Goal: Task Accomplishment & Management: Use online tool/utility

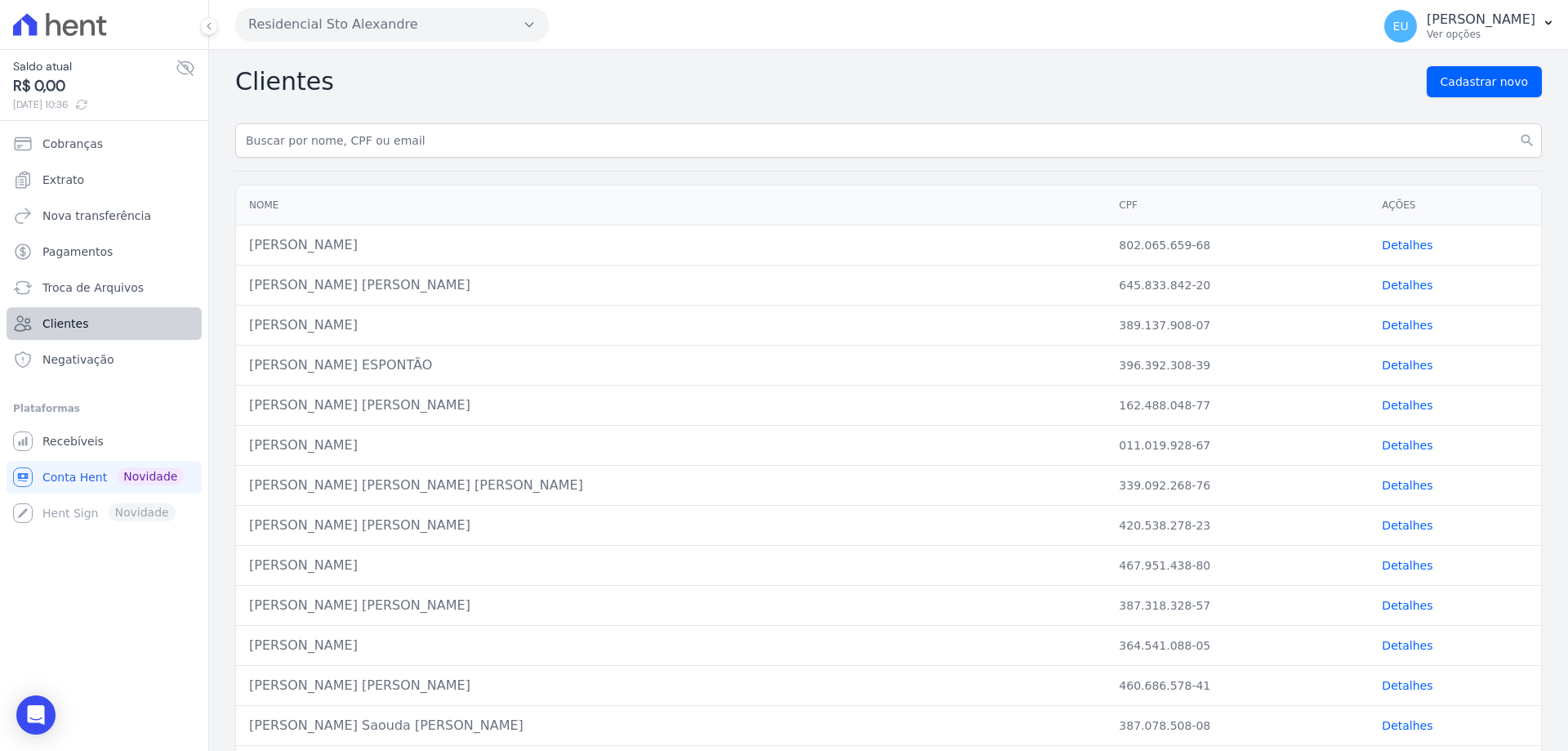
scroll to position [245, 0]
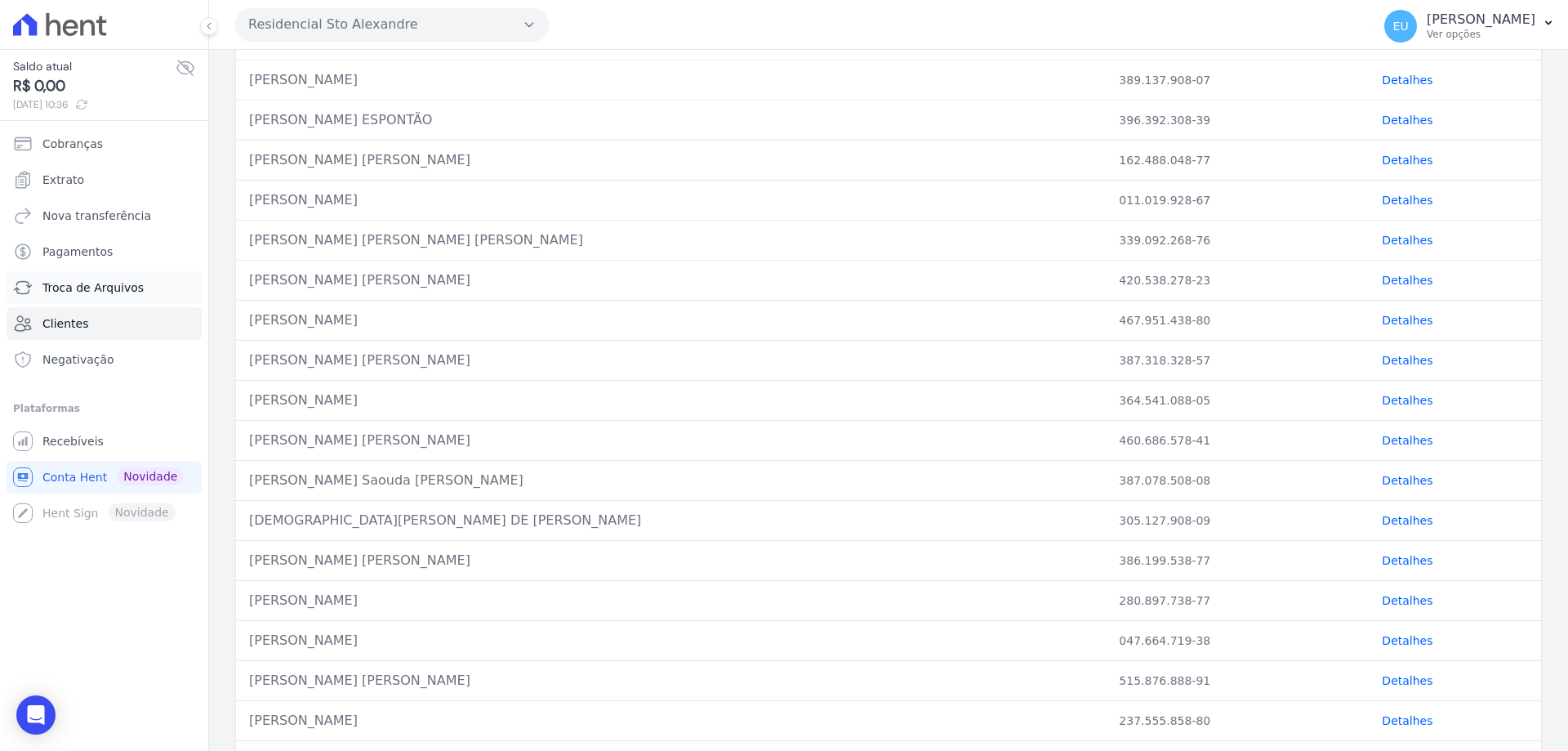
click at [98, 282] on span "Troca de Arquivos" at bounding box center [93, 287] width 101 height 17
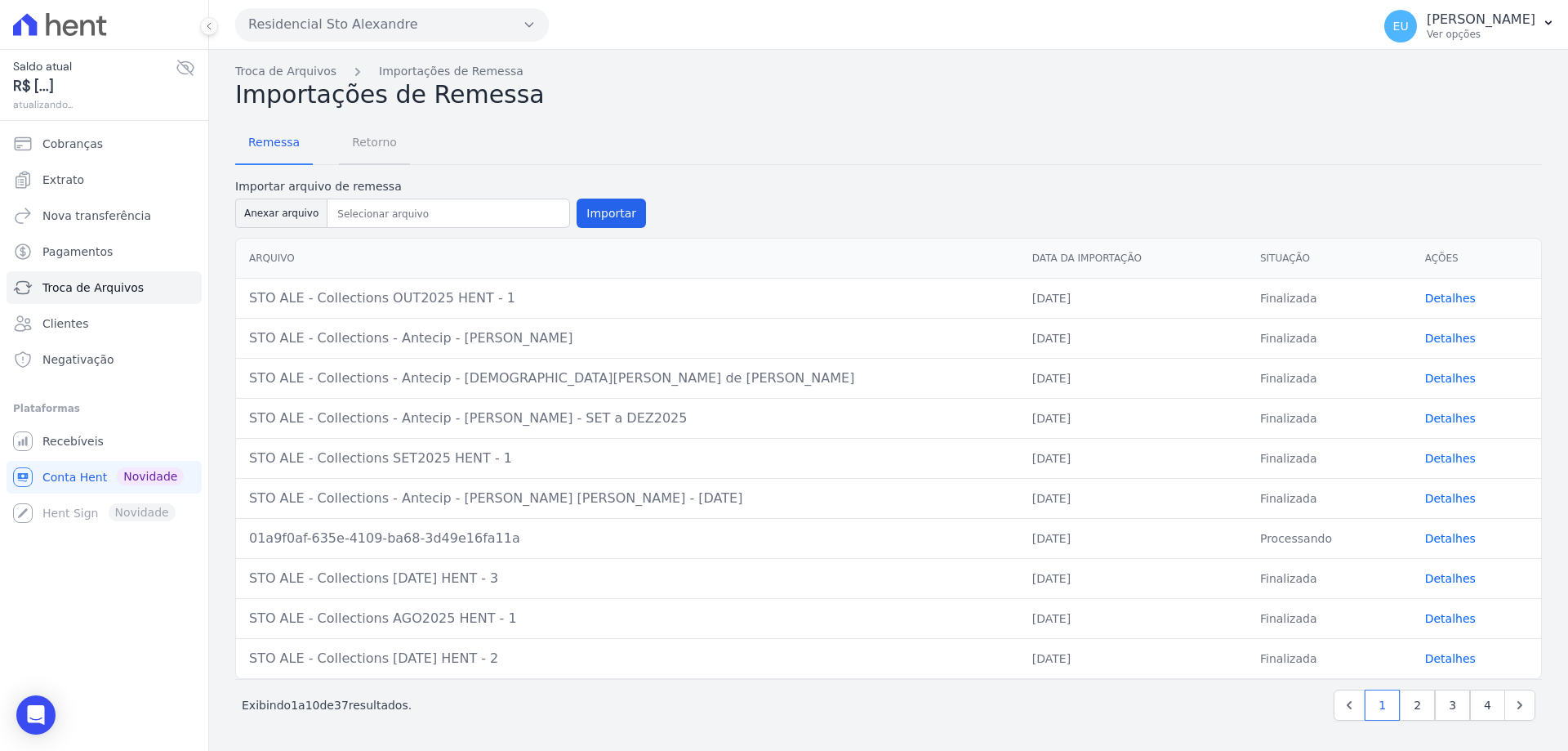
click at [357, 138] on span "Retorno" at bounding box center [374, 143] width 64 height 33
click at [368, 145] on span "Retorno" at bounding box center [374, 143] width 64 height 33
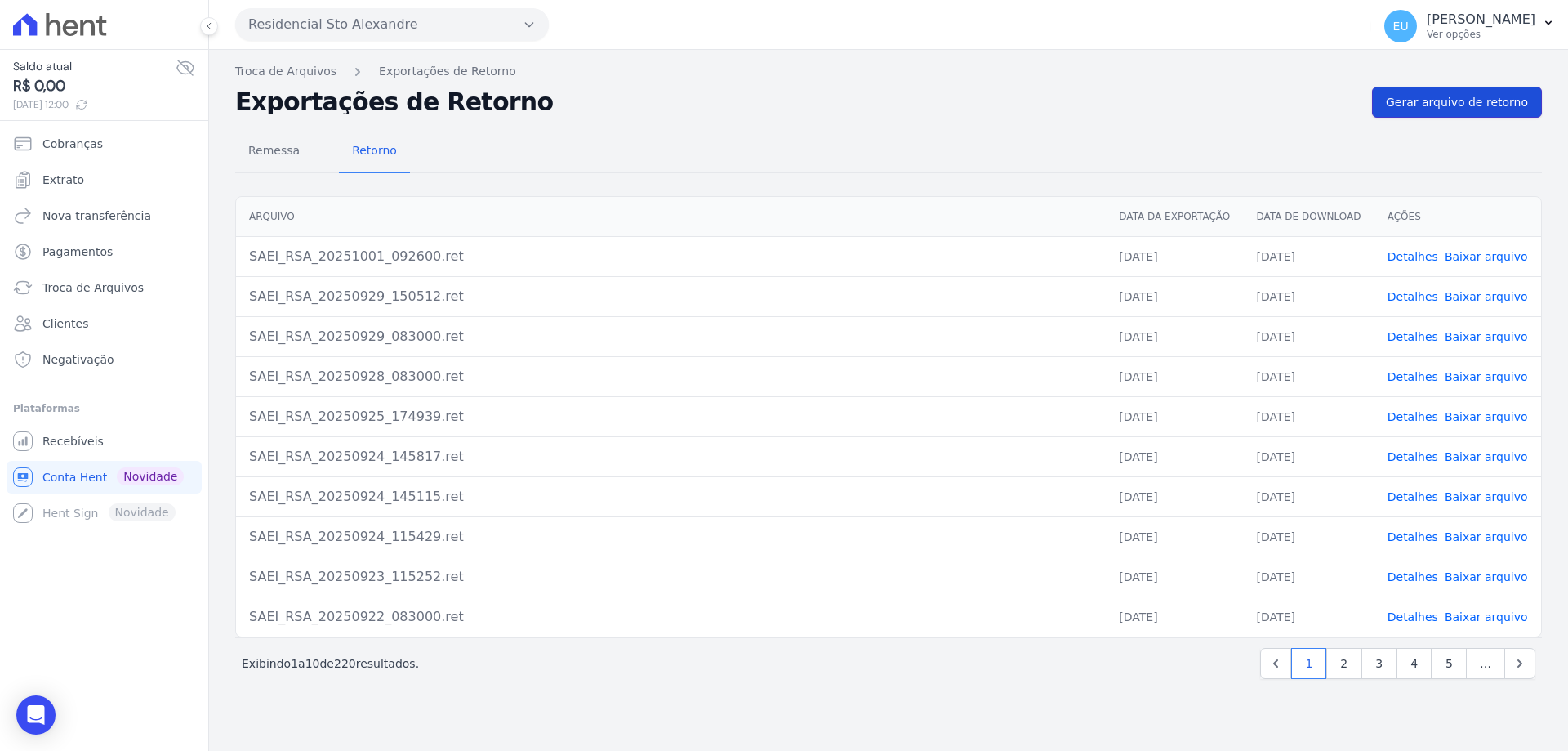
click at [1443, 99] on span "Gerar arquivo de retorno" at bounding box center [1456, 102] width 142 height 17
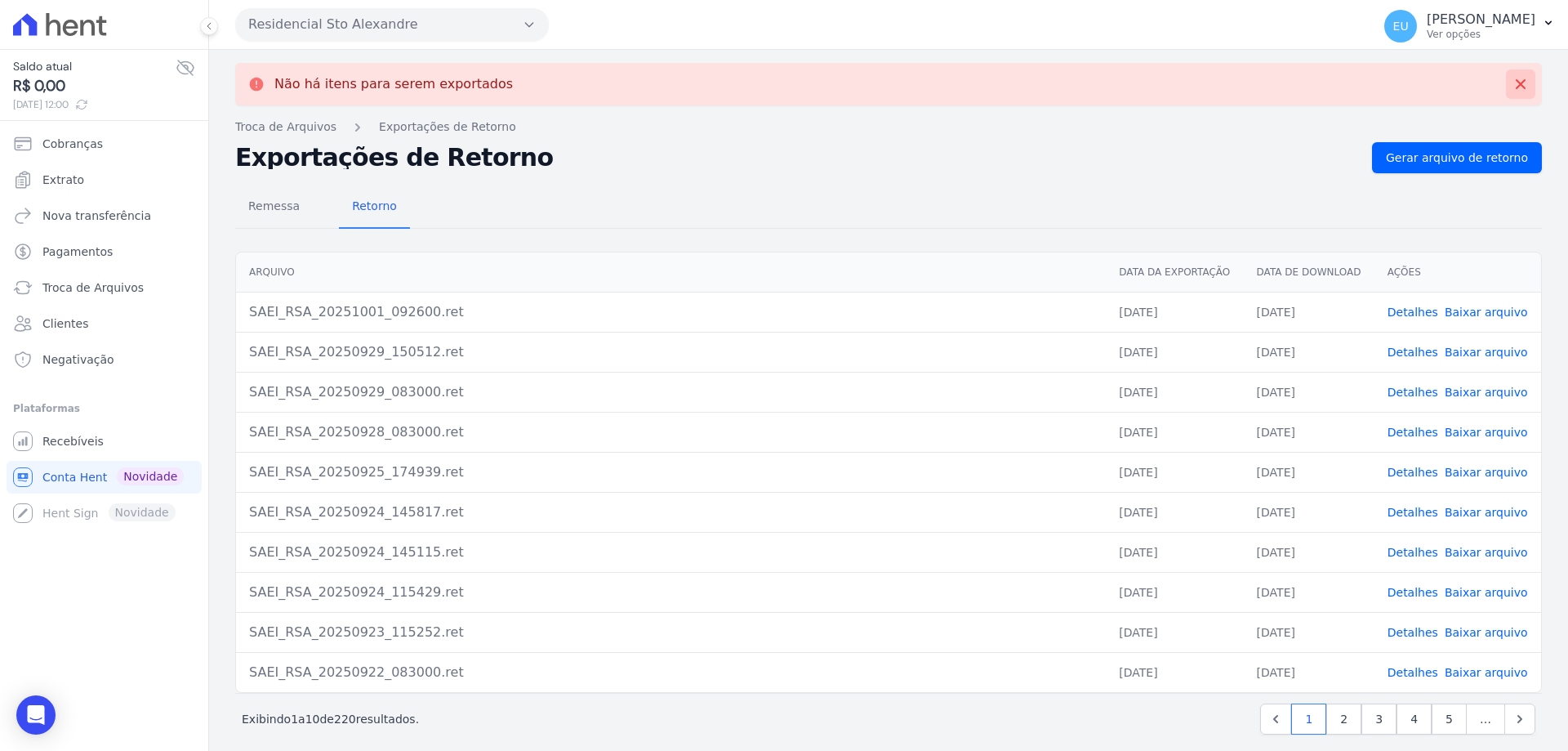
click at [1512, 83] on icon at bounding box center [1520, 84] width 17 height 17
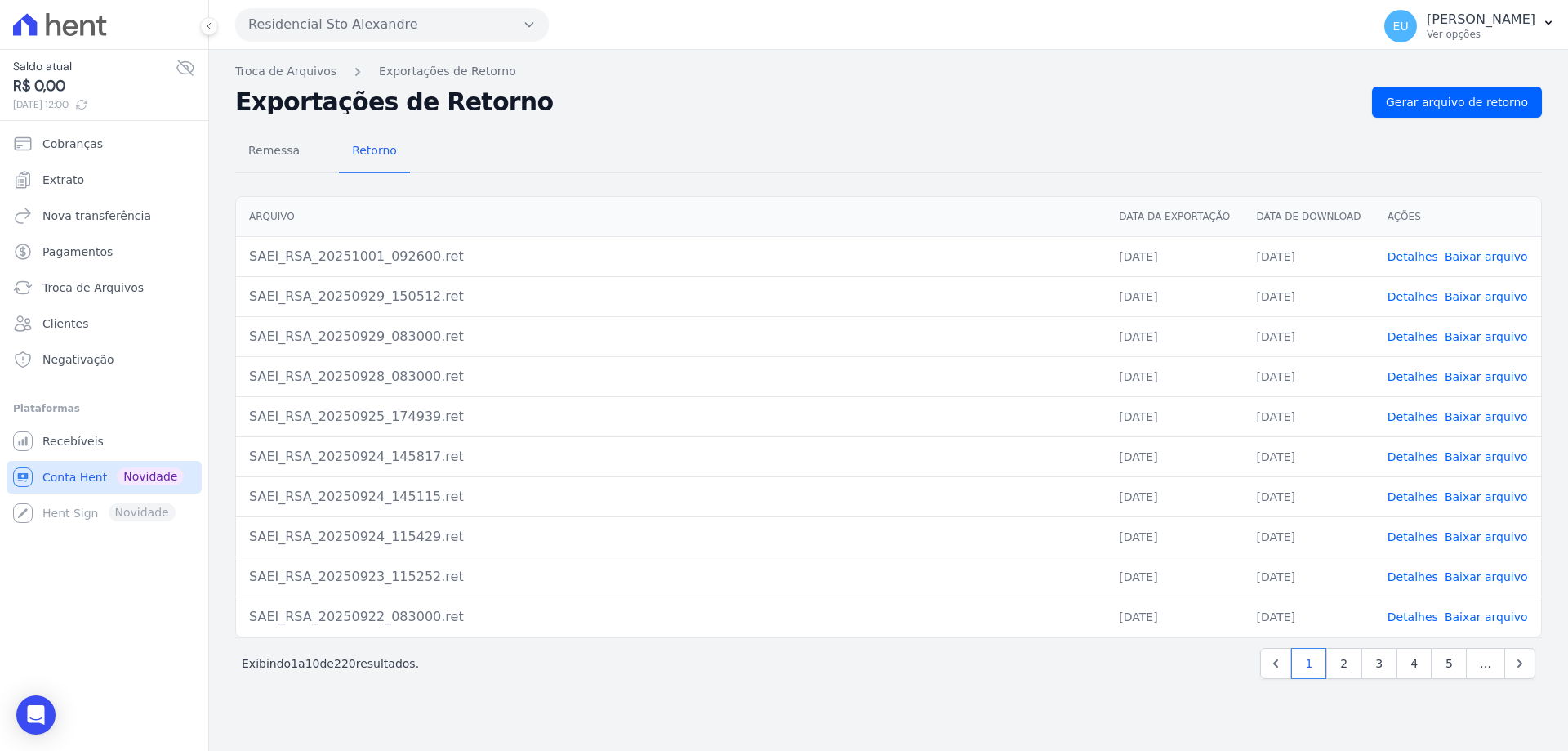
click at [95, 473] on span "Conta Hent" at bounding box center [75, 477] width 64 height 17
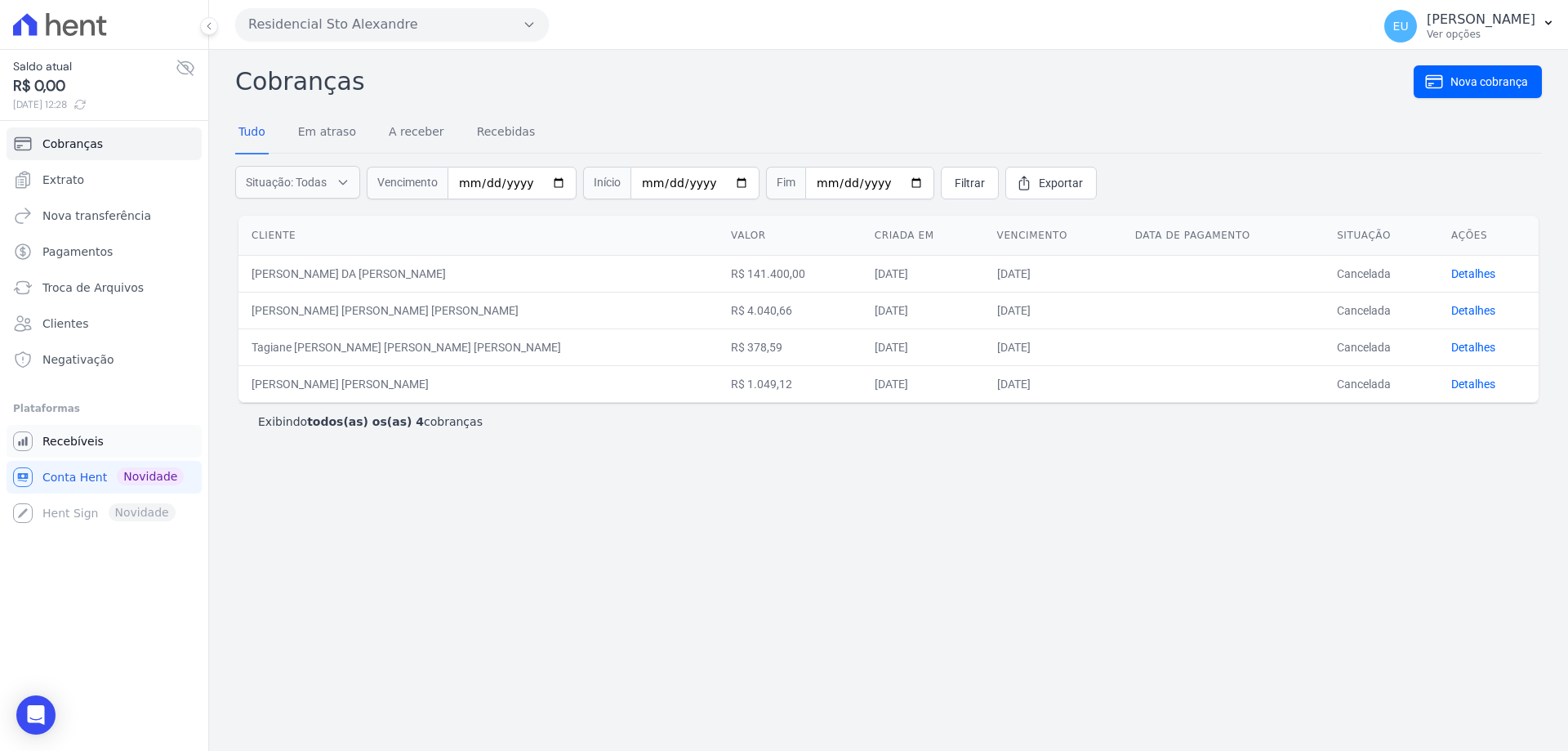
click at [73, 437] on span "Recebíveis" at bounding box center [73, 441] width 61 height 17
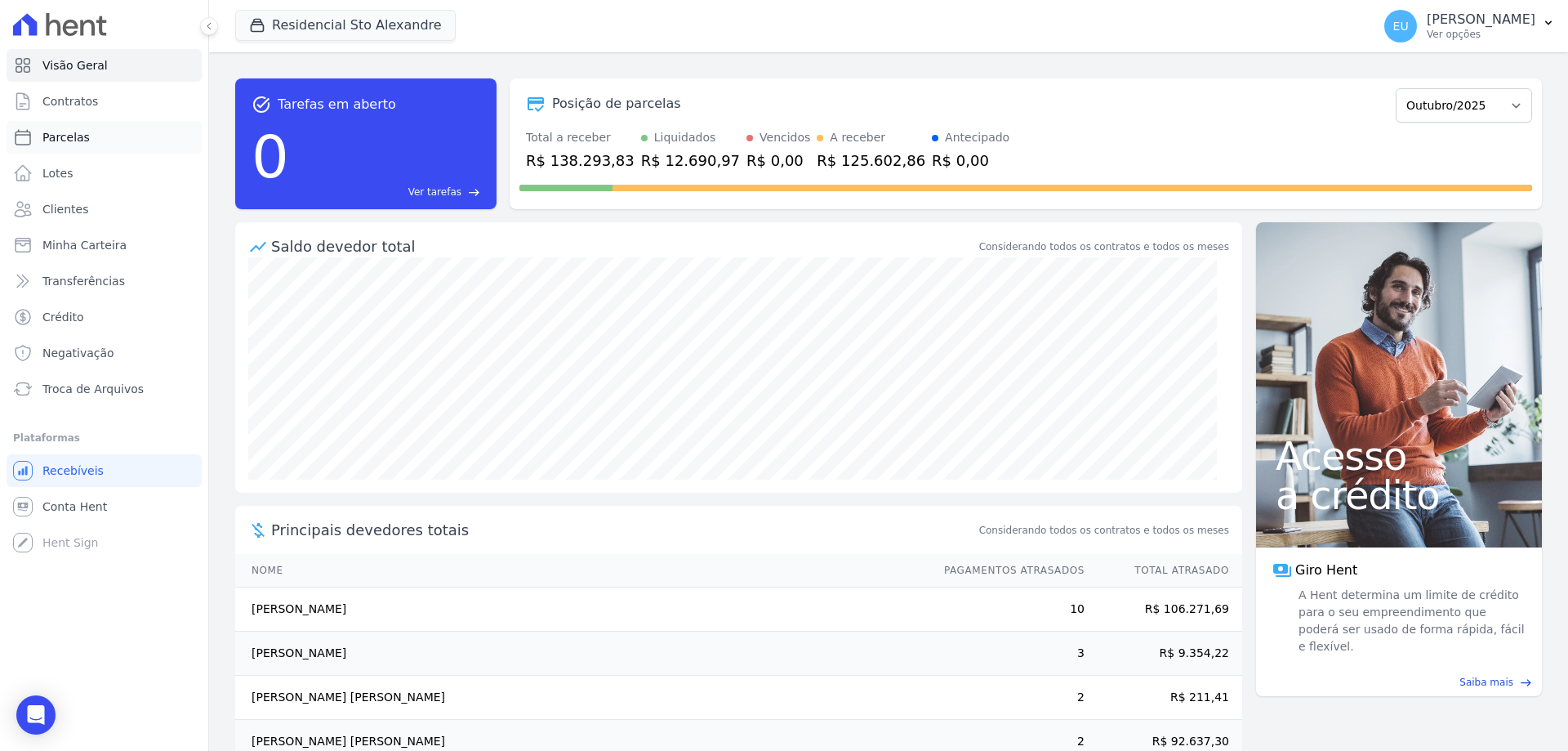
click at [62, 131] on span "Parcelas" at bounding box center [66, 137] width 47 height 17
click at [62, 133] on span "Parcelas" at bounding box center [66, 137] width 47 height 17
select select
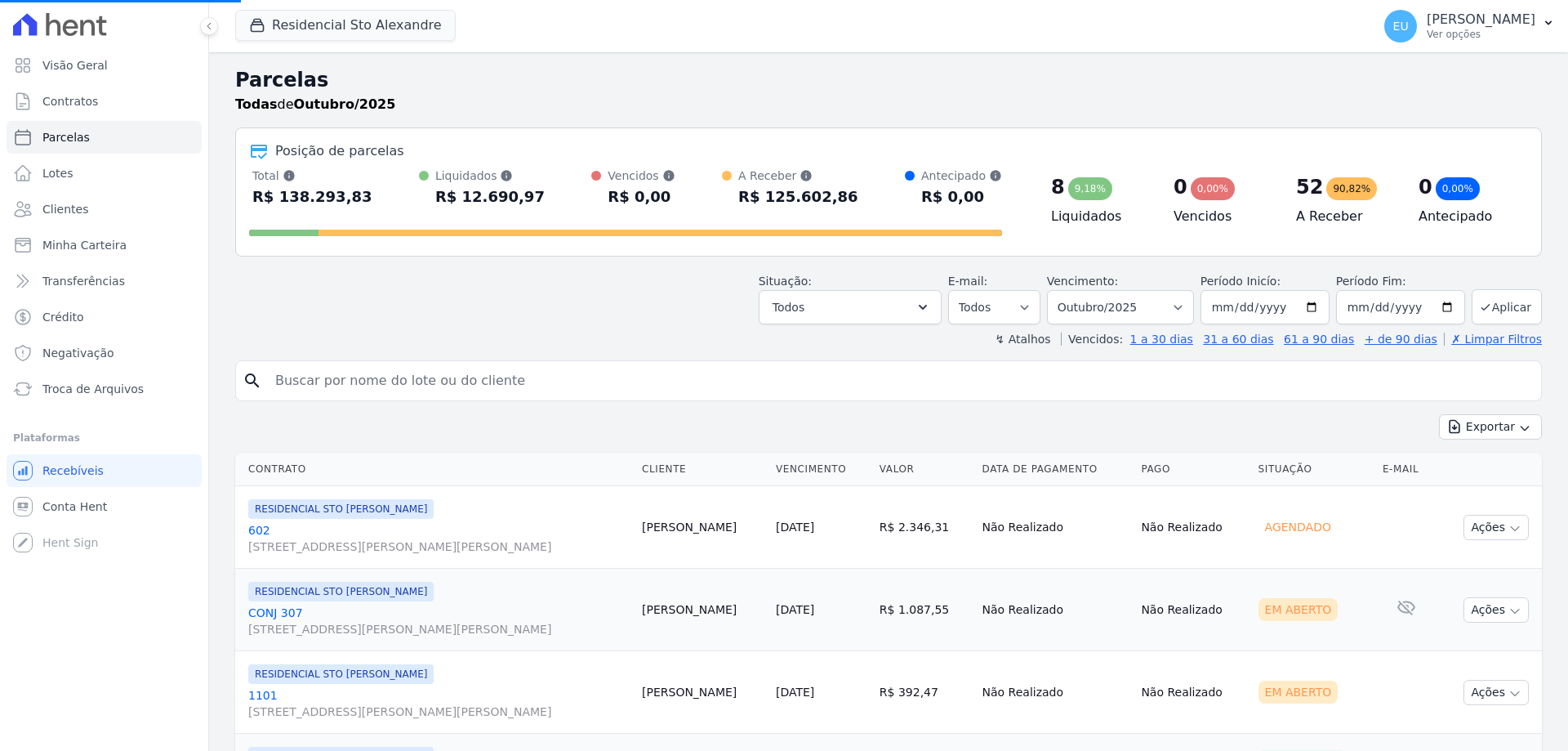
select select
click at [330, 385] on input "search" at bounding box center [899, 381] width 1269 height 33
type input "[PERSON_NAME]"
select select
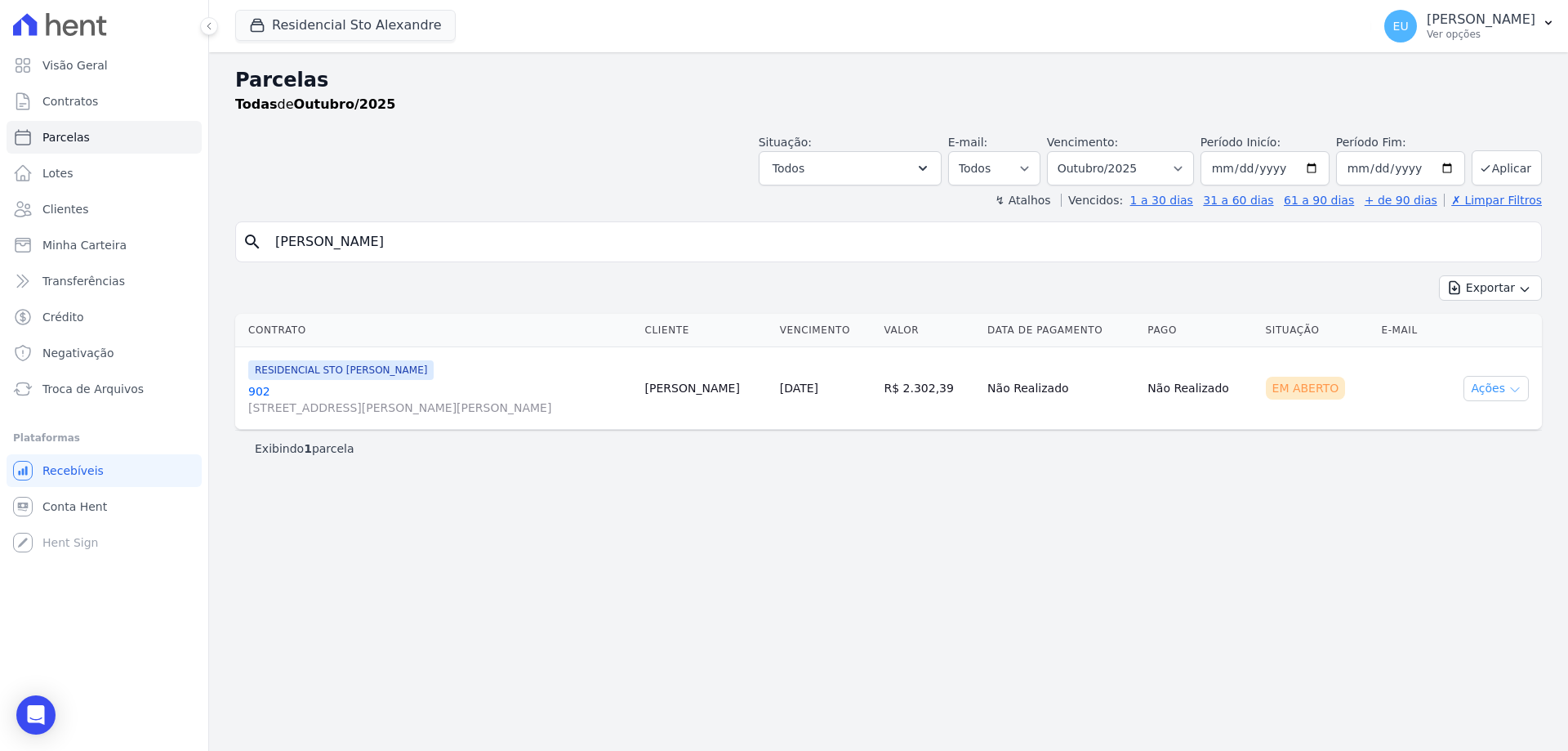
click at [1515, 391] on icon "button" at bounding box center [1514, 389] width 13 height 13
click at [1477, 483] on link "Enviar whatsapp" at bounding box center [1489, 486] width 157 height 30
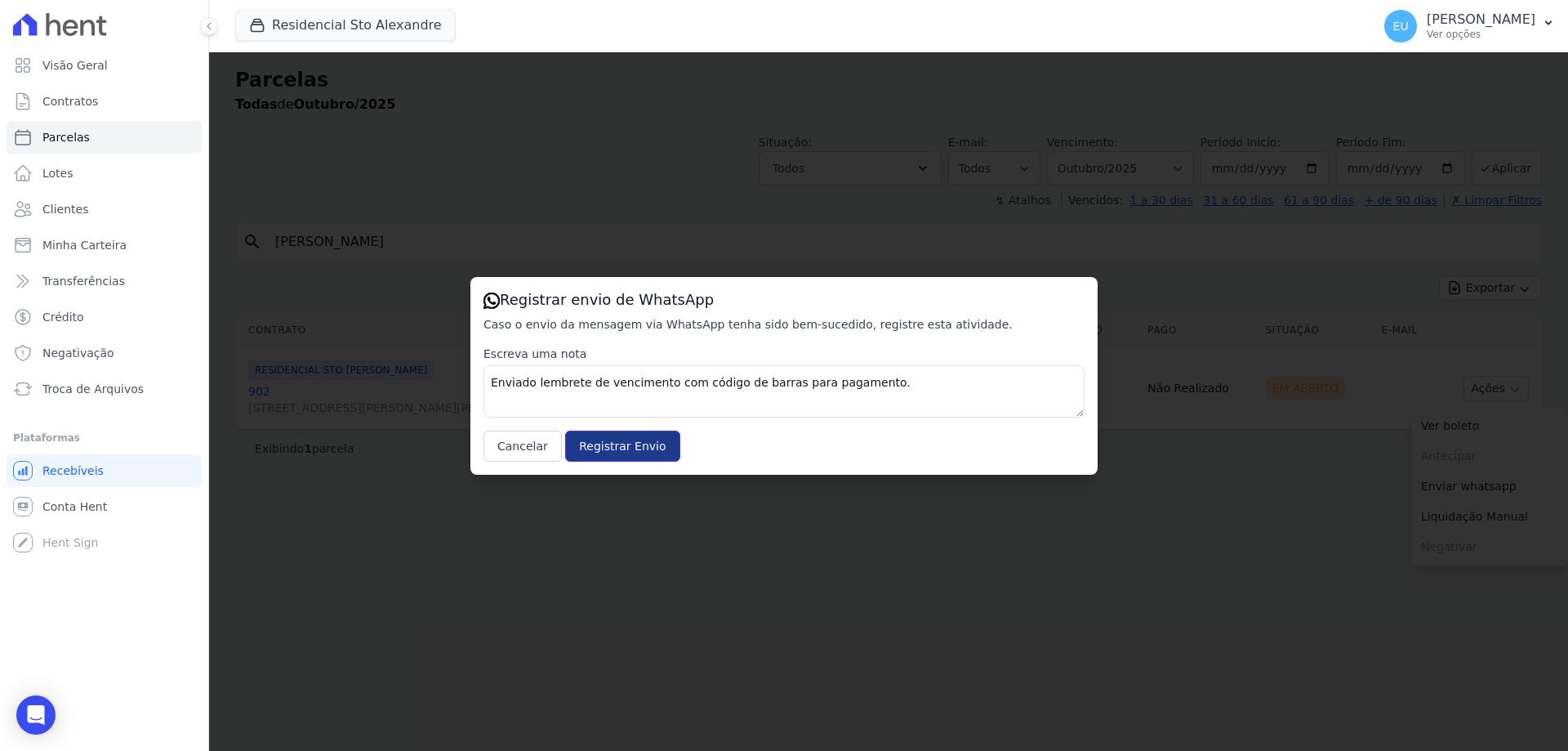
click at [618, 439] on input "Registrar Envio" at bounding box center [622, 446] width 114 height 31
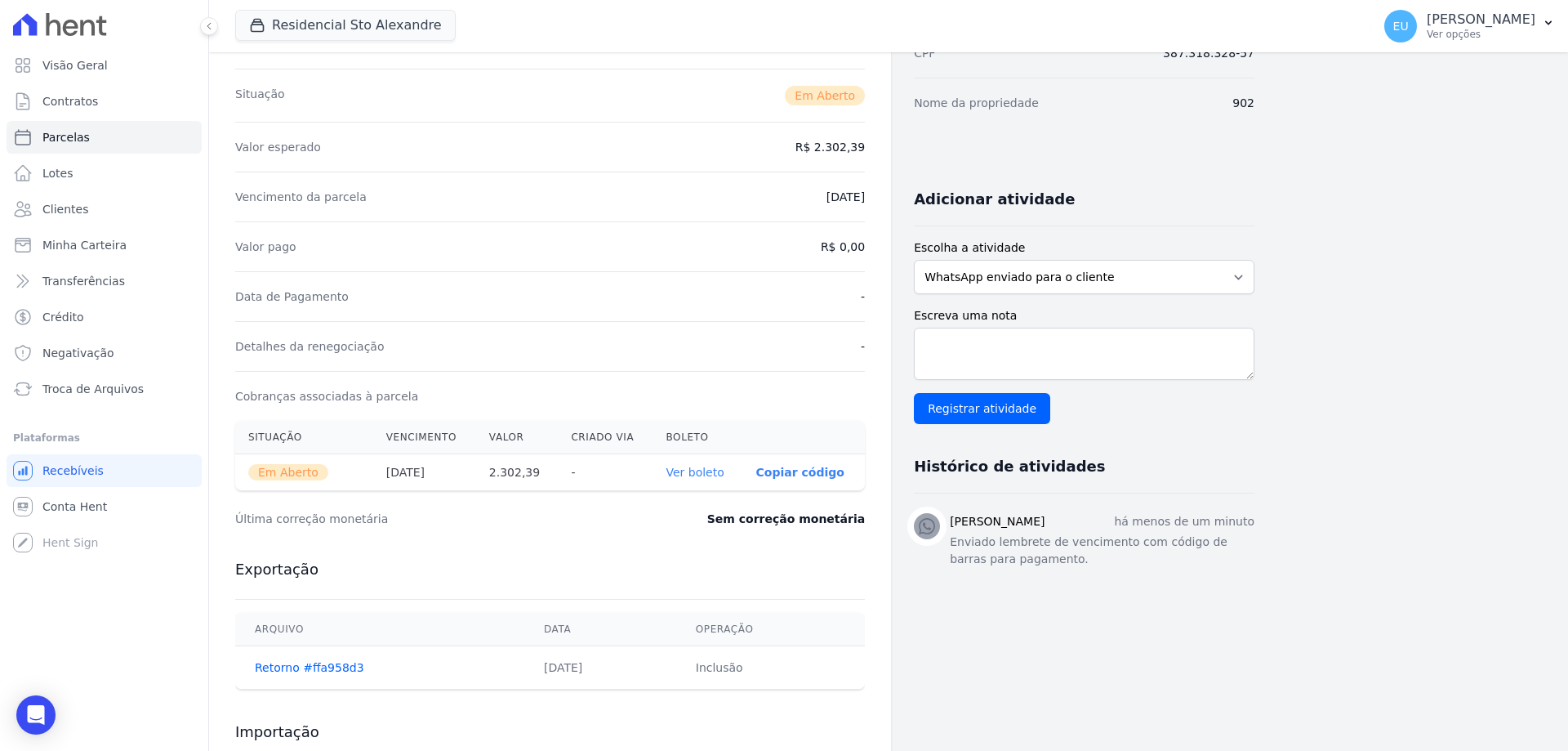
scroll to position [245, 0]
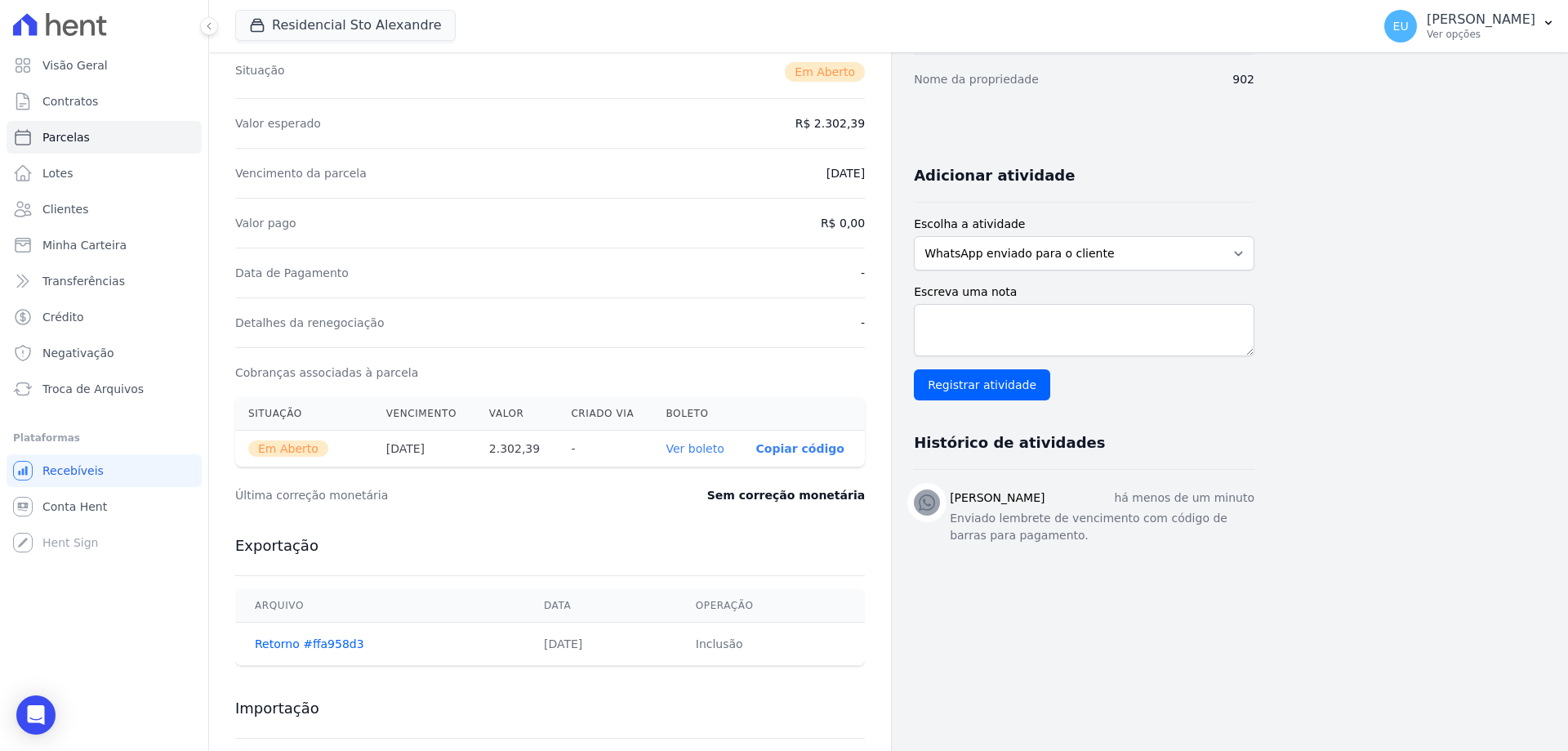
click at [704, 446] on link "Ver boleto" at bounding box center [694, 448] width 58 height 13
click at [695, 446] on link "Ver boleto" at bounding box center [694, 448] width 58 height 13
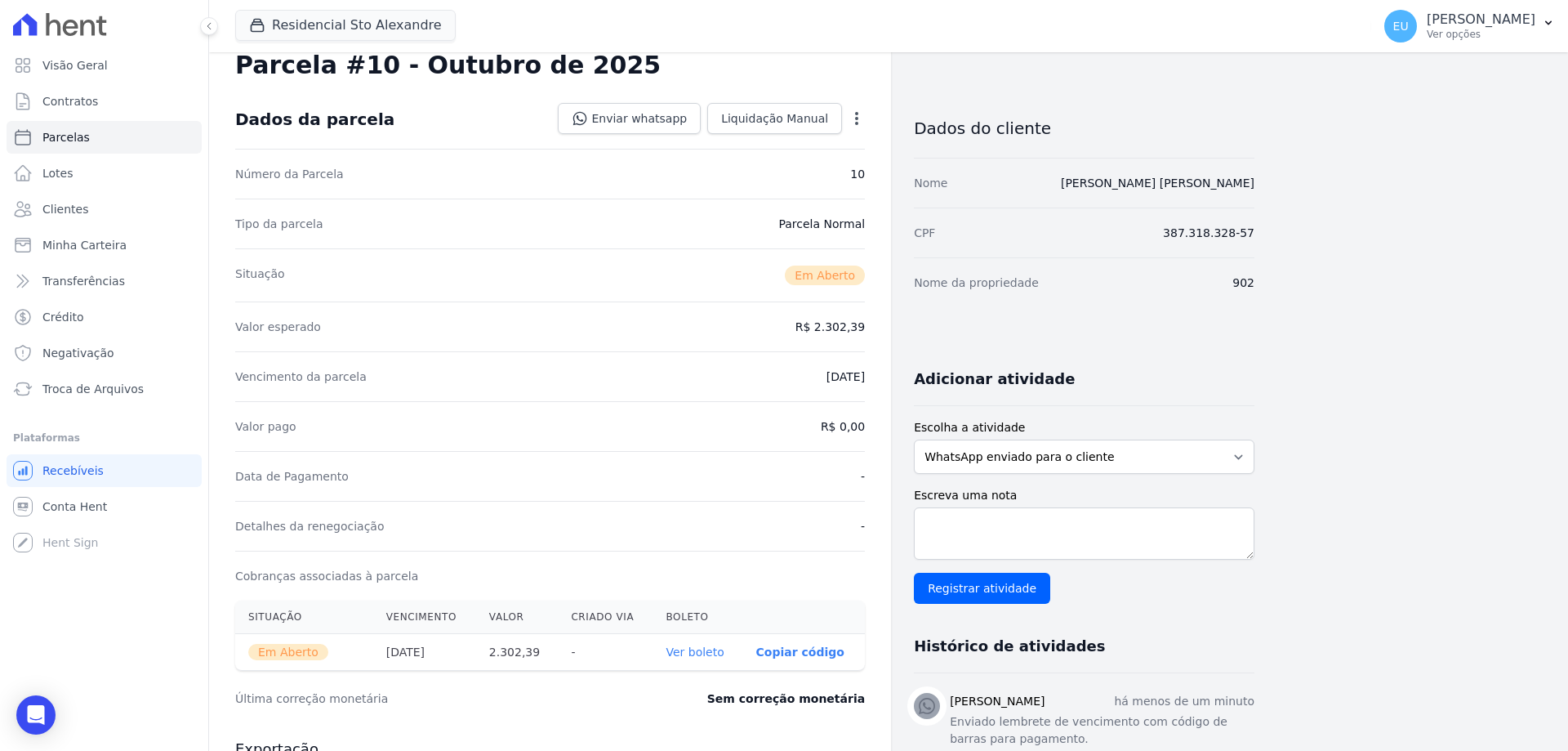
scroll to position [0, 0]
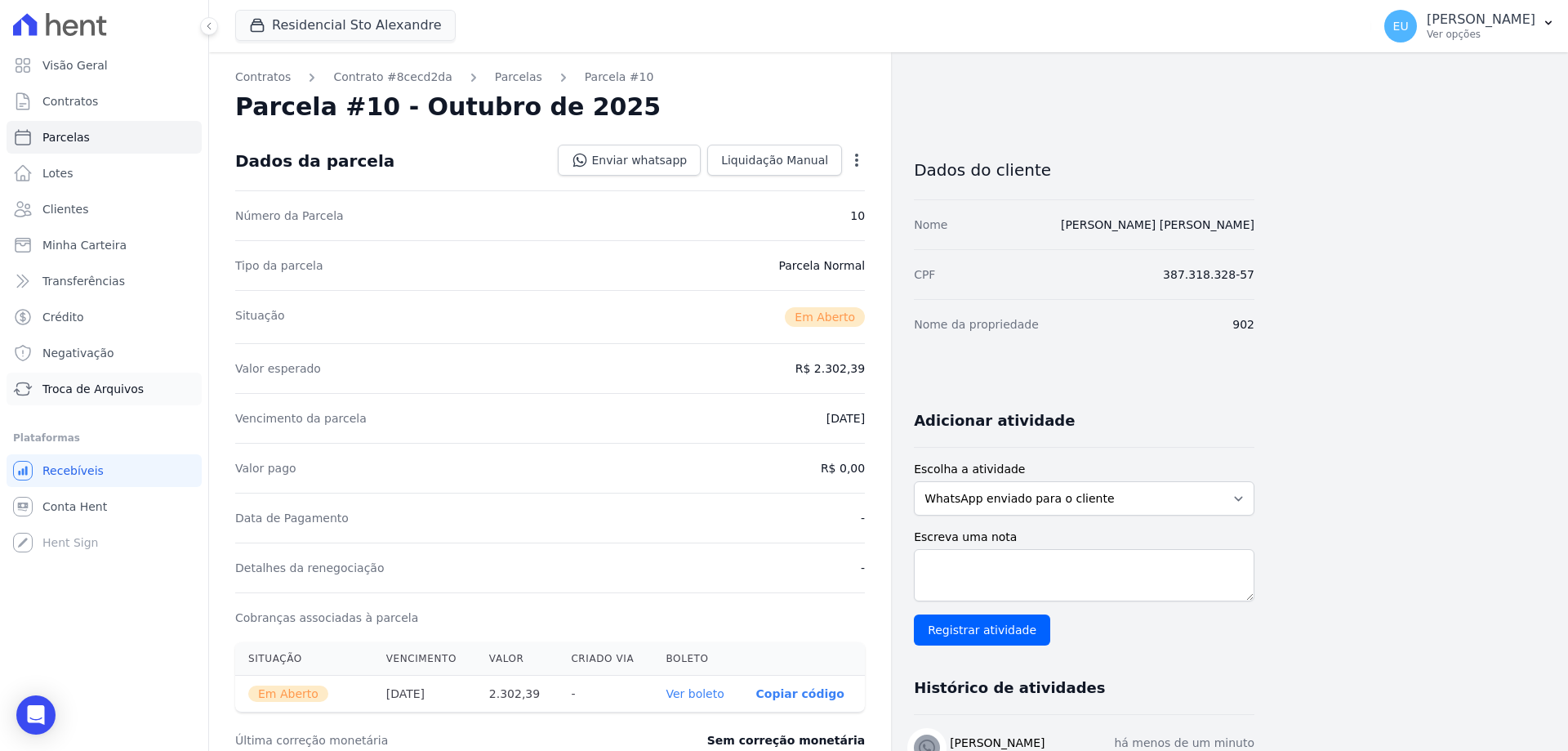
click at [90, 386] on span "Troca de Arquivos" at bounding box center [93, 389] width 101 height 17
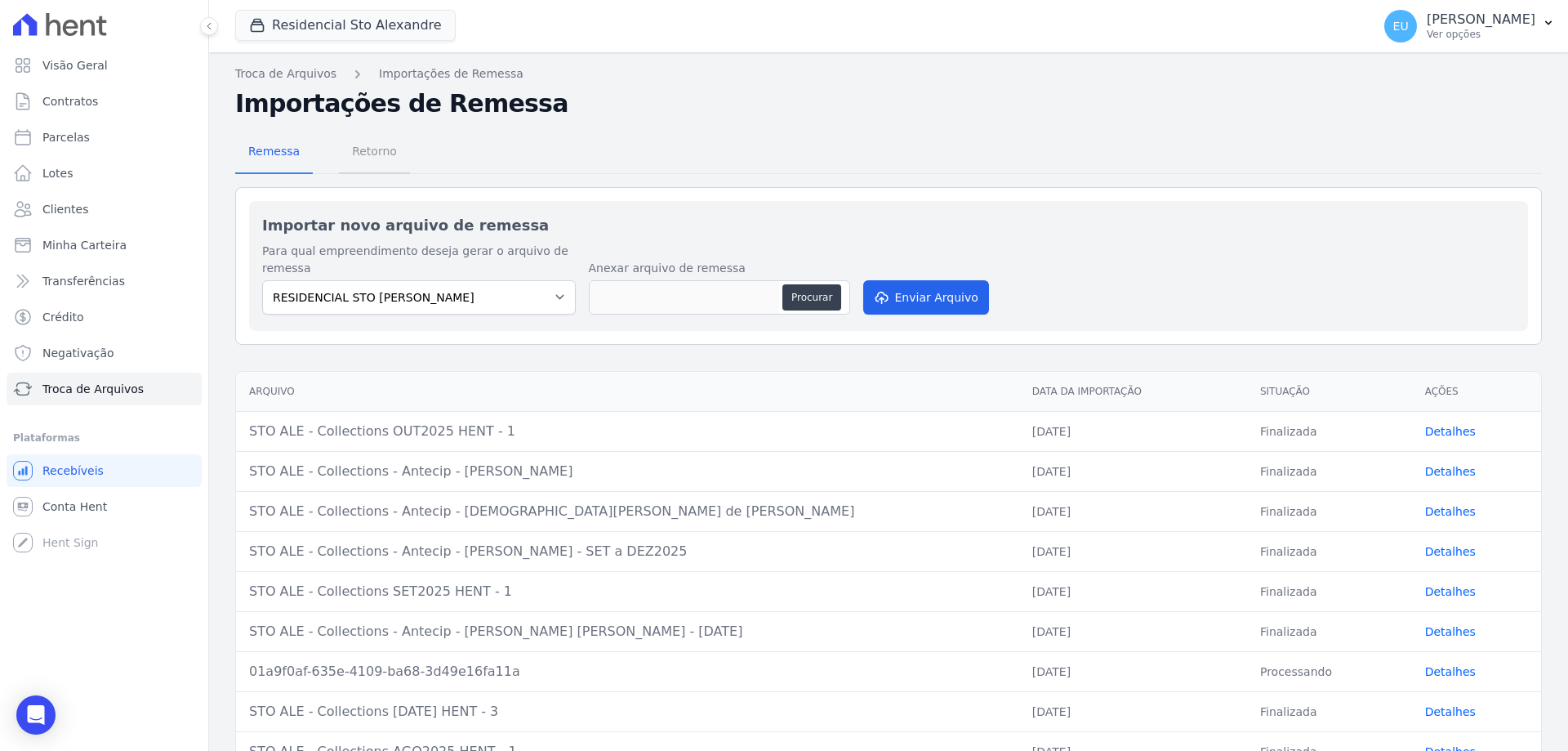
click at [356, 151] on span "Retorno" at bounding box center [374, 151] width 64 height 33
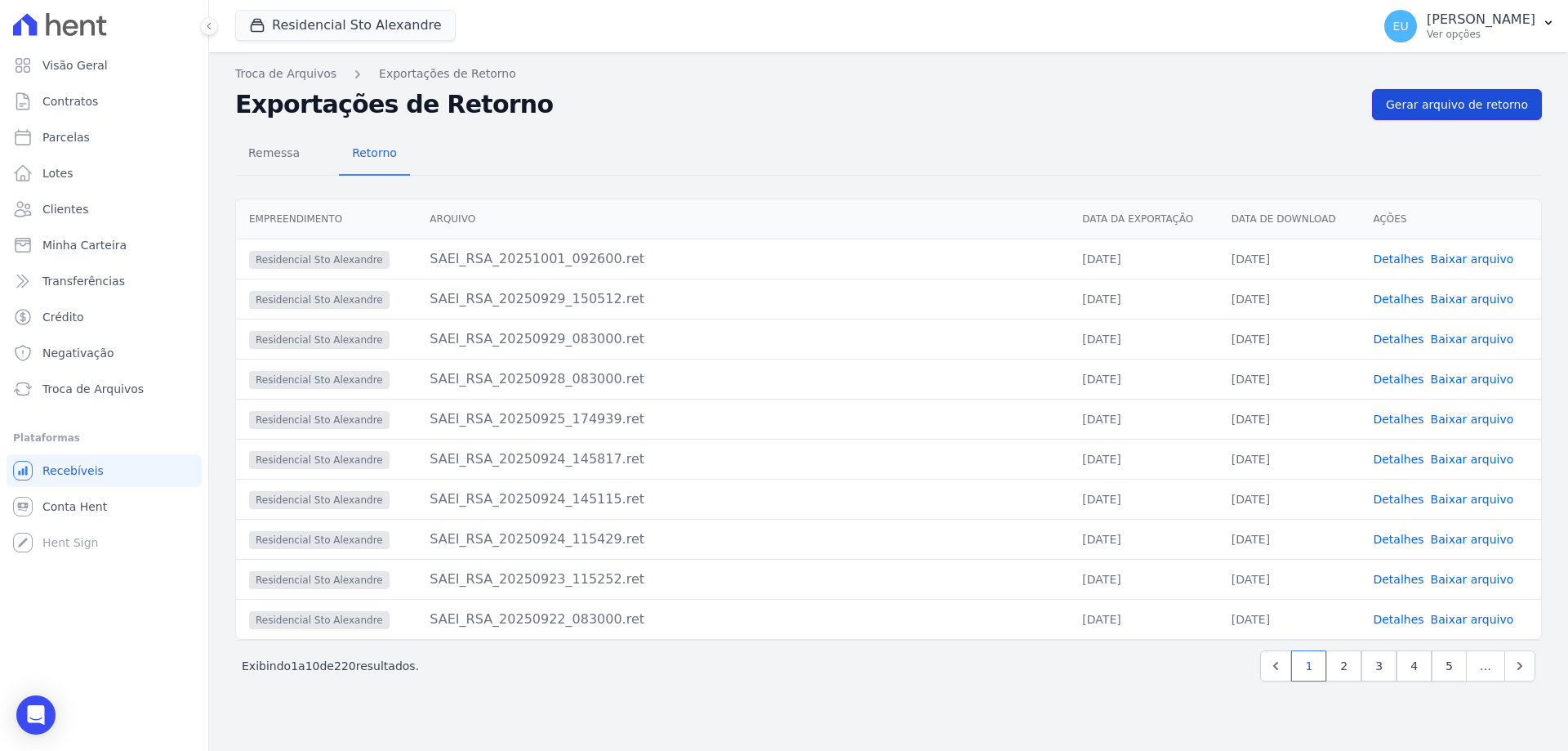
click at [1456, 104] on span "Gerar arquivo de retorno" at bounding box center [1456, 104] width 142 height 17
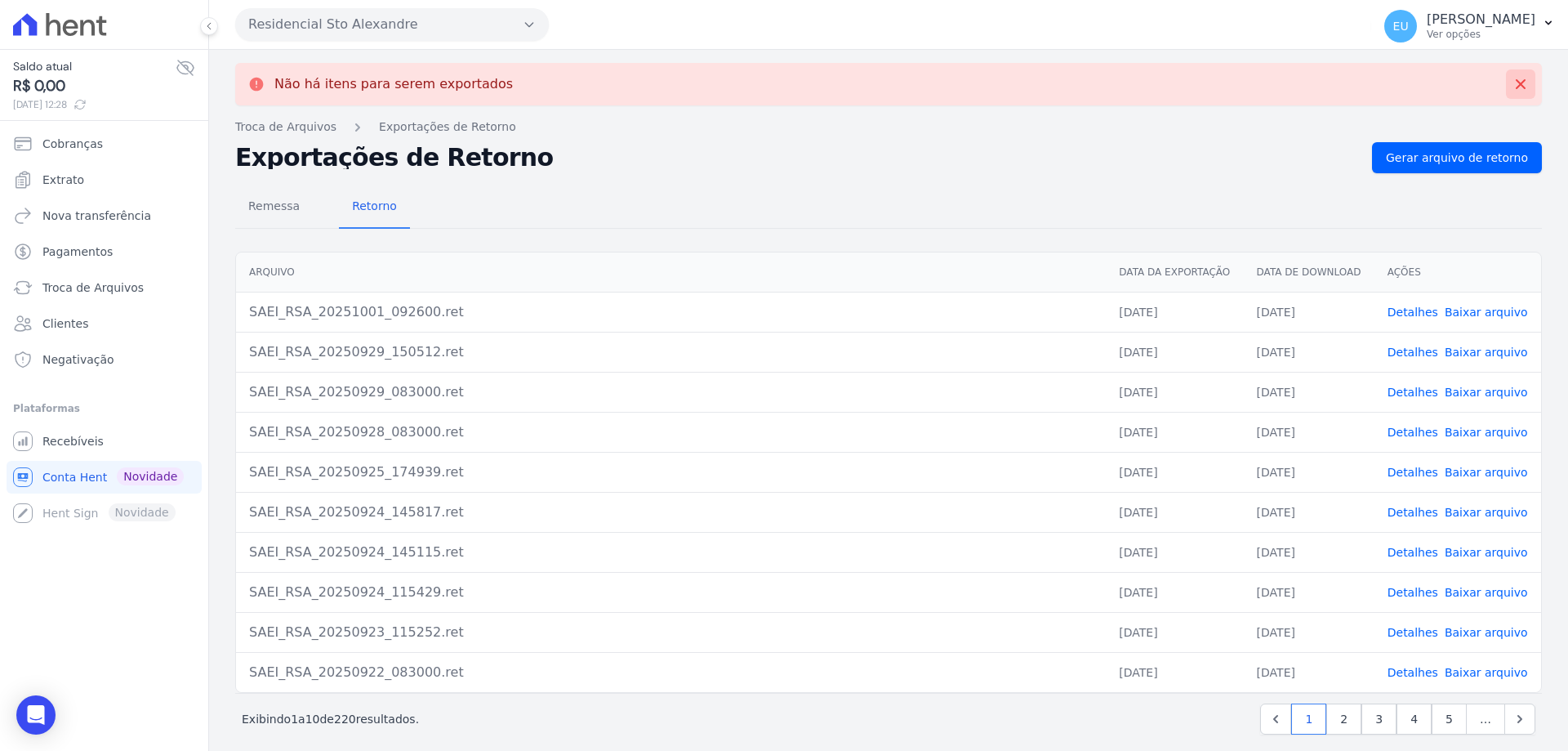
click at [1512, 79] on icon at bounding box center [1520, 84] width 17 height 17
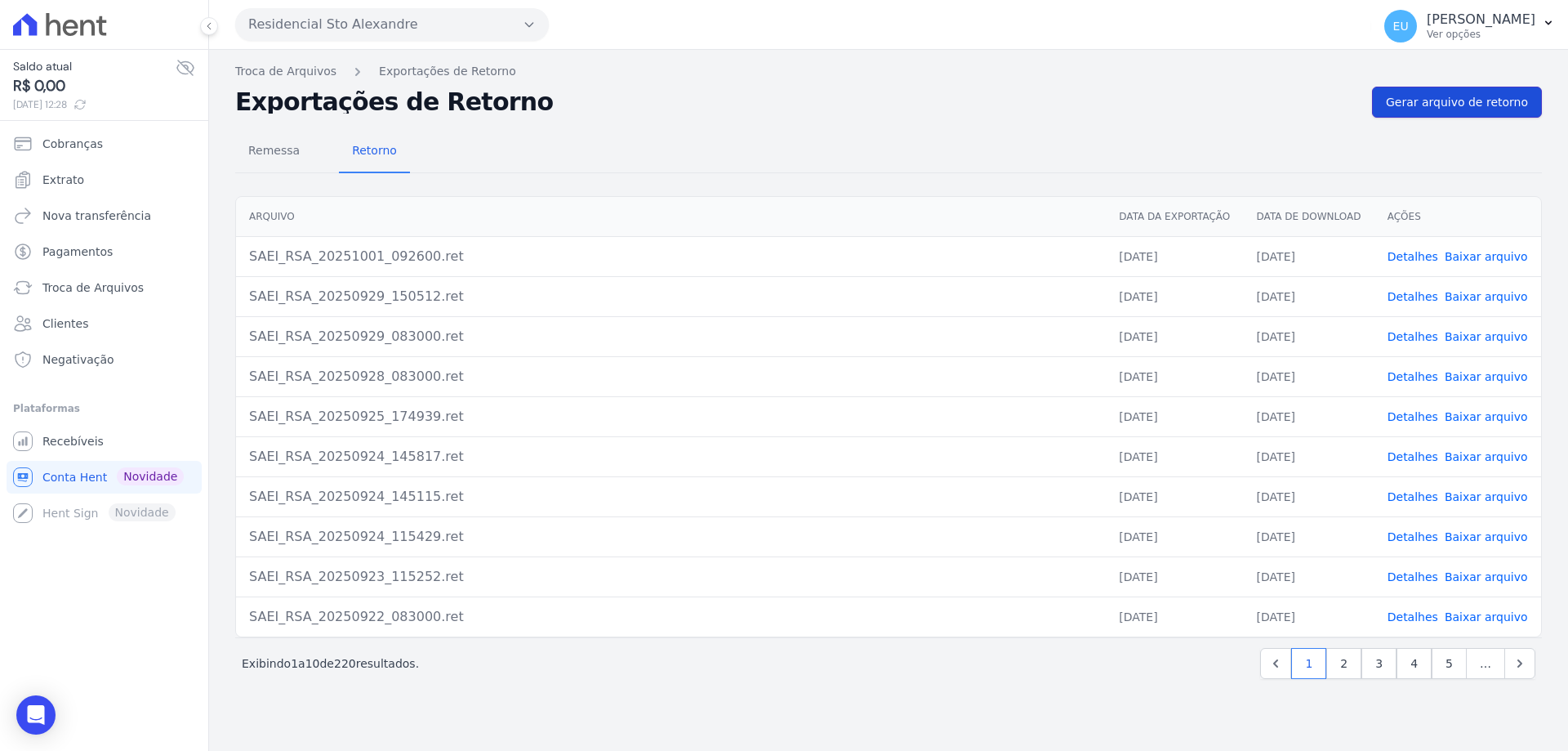
click at [1460, 100] on span "Gerar arquivo de retorno" at bounding box center [1456, 102] width 142 height 17
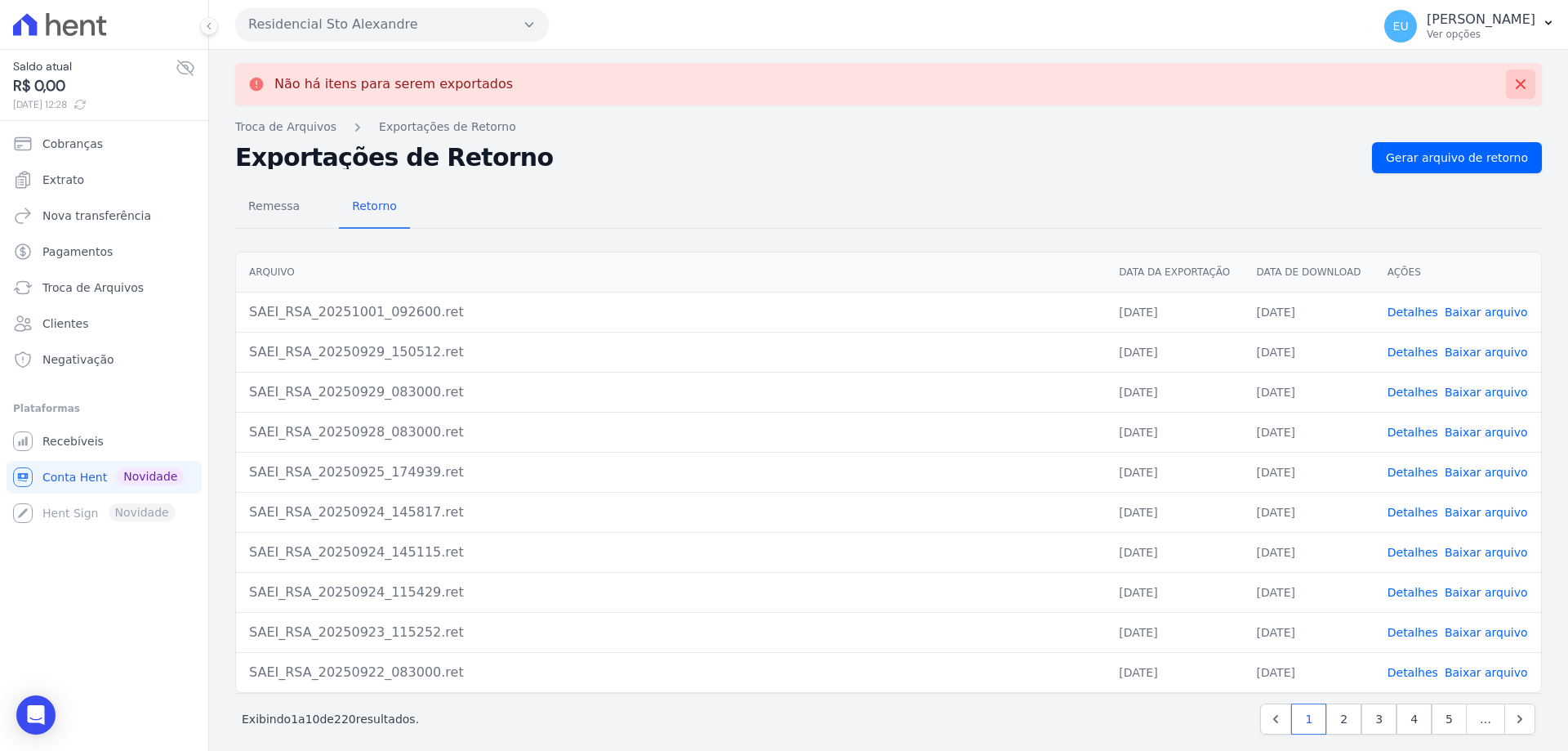
click at [1516, 81] on icon at bounding box center [1520, 84] width 10 height 10
